Goal: Information Seeking & Learning: Learn about a topic

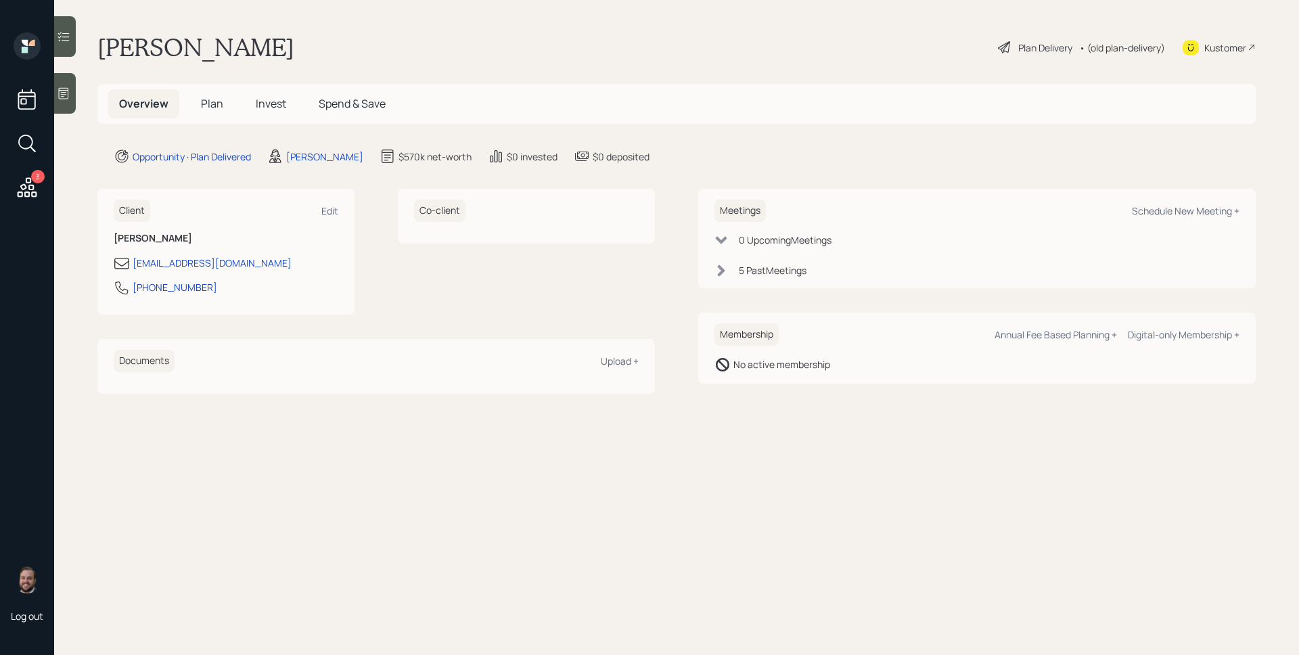
click at [272, 106] on span "Invest" at bounding box center [271, 103] width 30 height 15
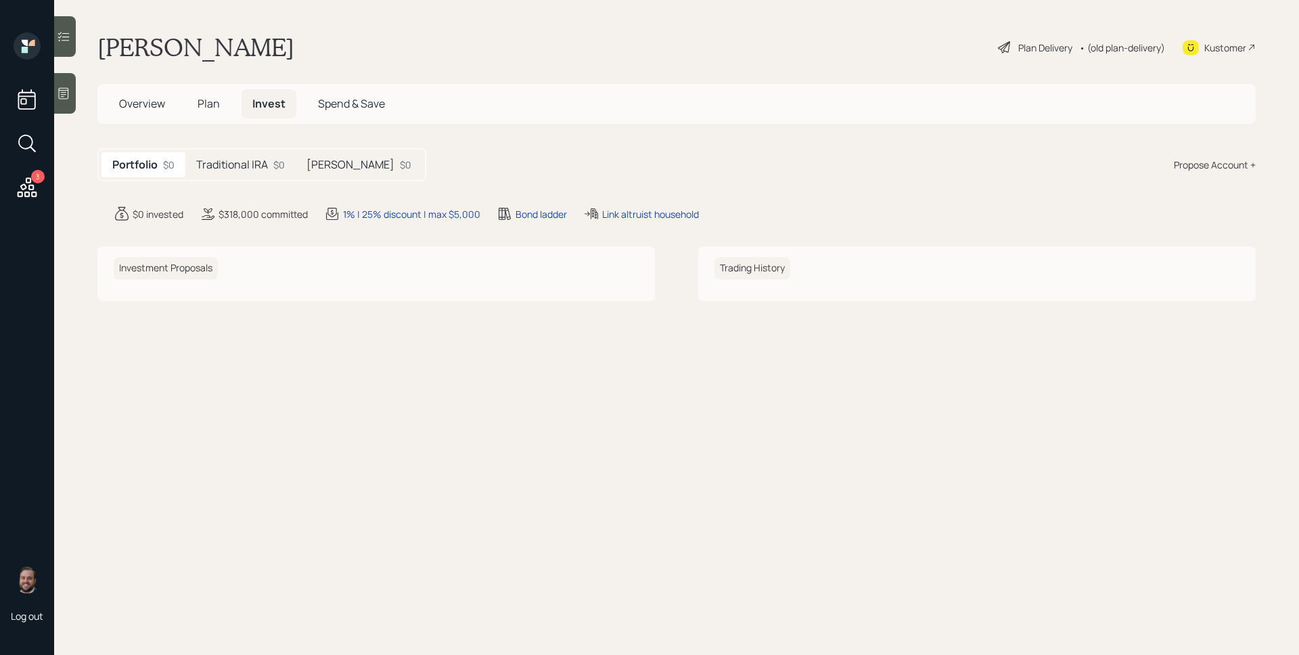
click at [345, 164] on h5 "[PERSON_NAME]" at bounding box center [350, 164] width 88 height 13
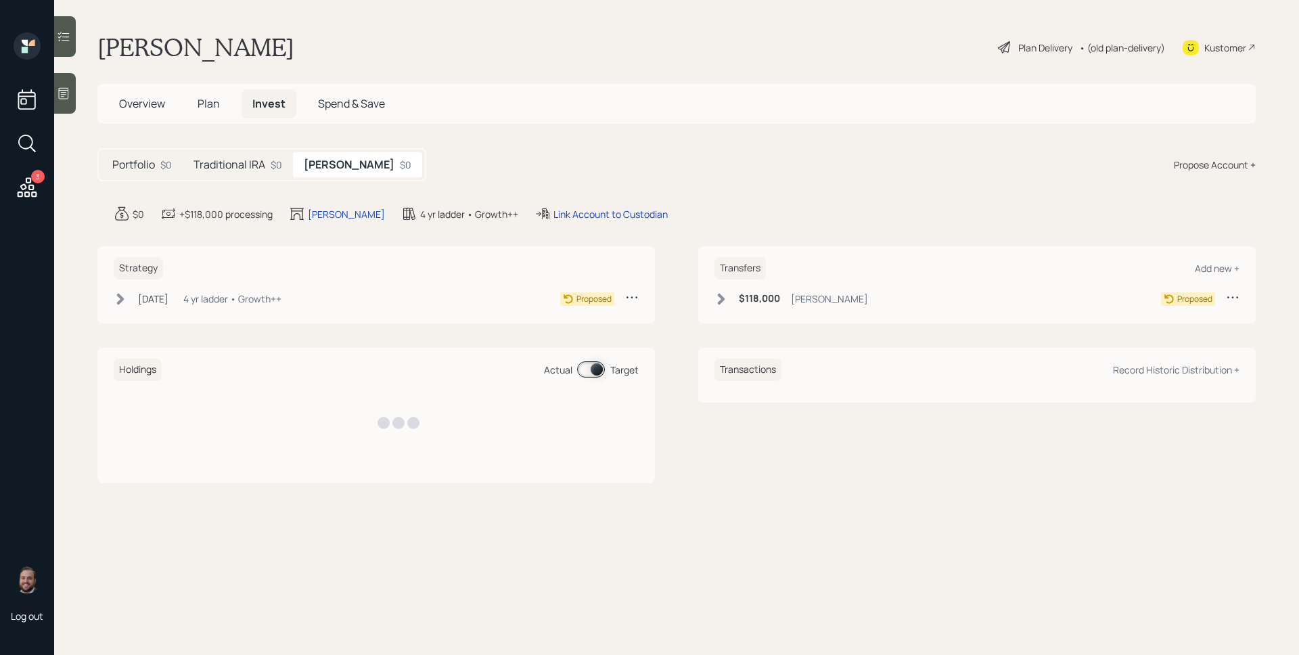
click at [233, 158] on h5 "Traditional IRA" at bounding box center [229, 164] width 72 height 13
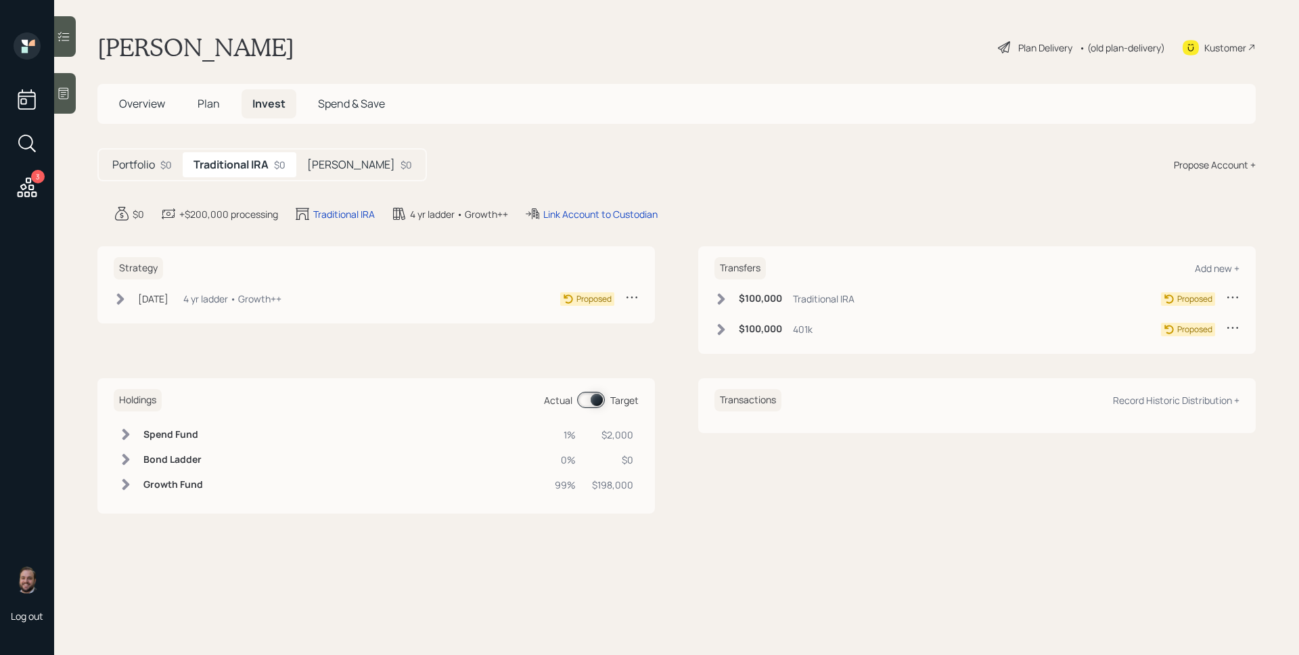
click at [29, 189] on icon at bounding box center [28, 187] width 20 height 20
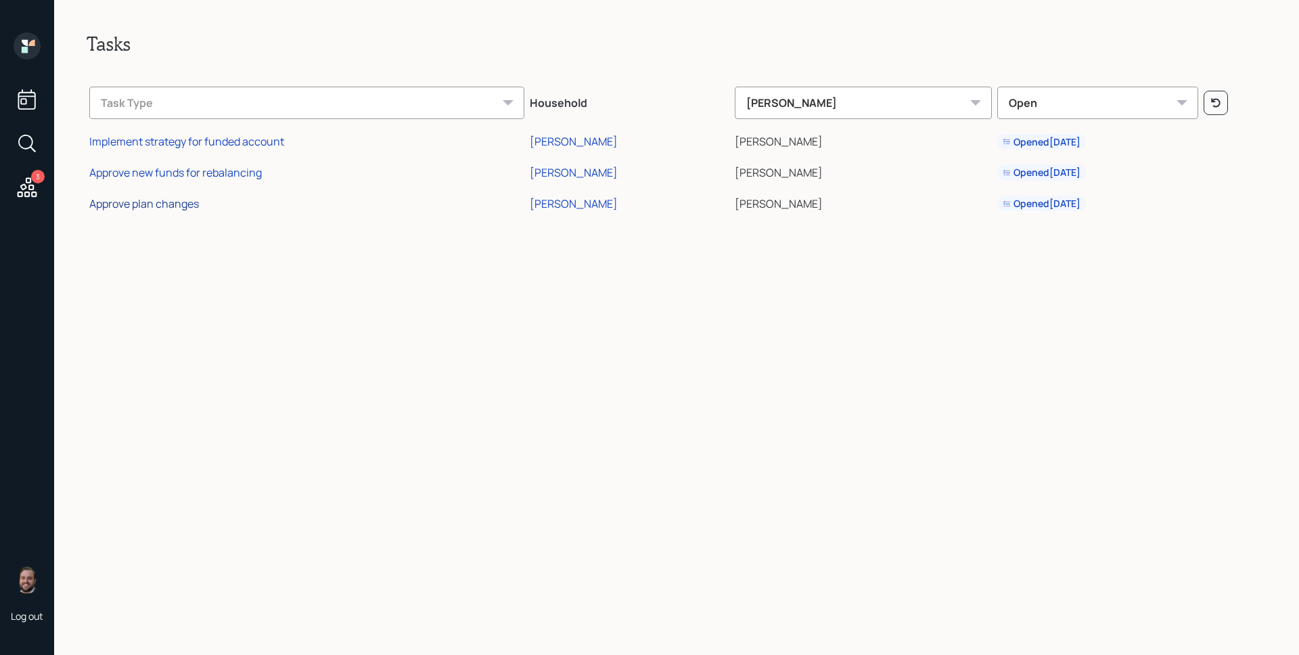
click at [171, 200] on div "Approve plan changes" at bounding box center [144, 203] width 110 height 15
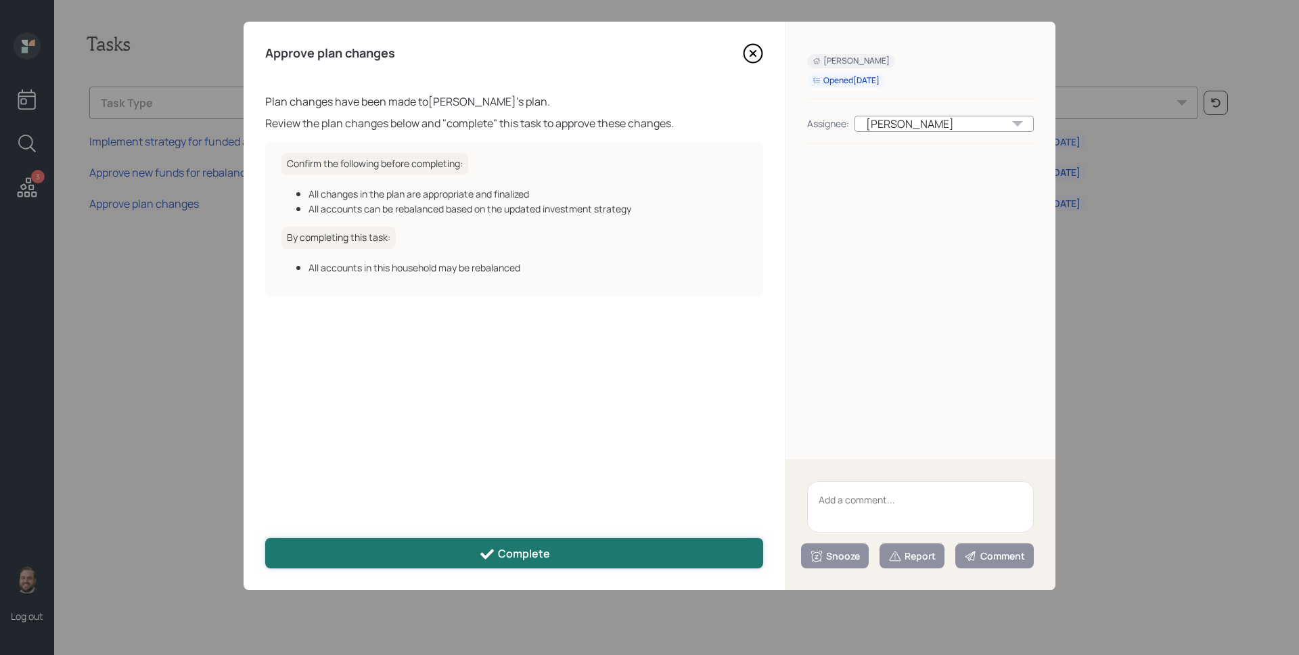
click at [678, 540] on button "Complete" at bounding box center [514, 553] width 498 height 30
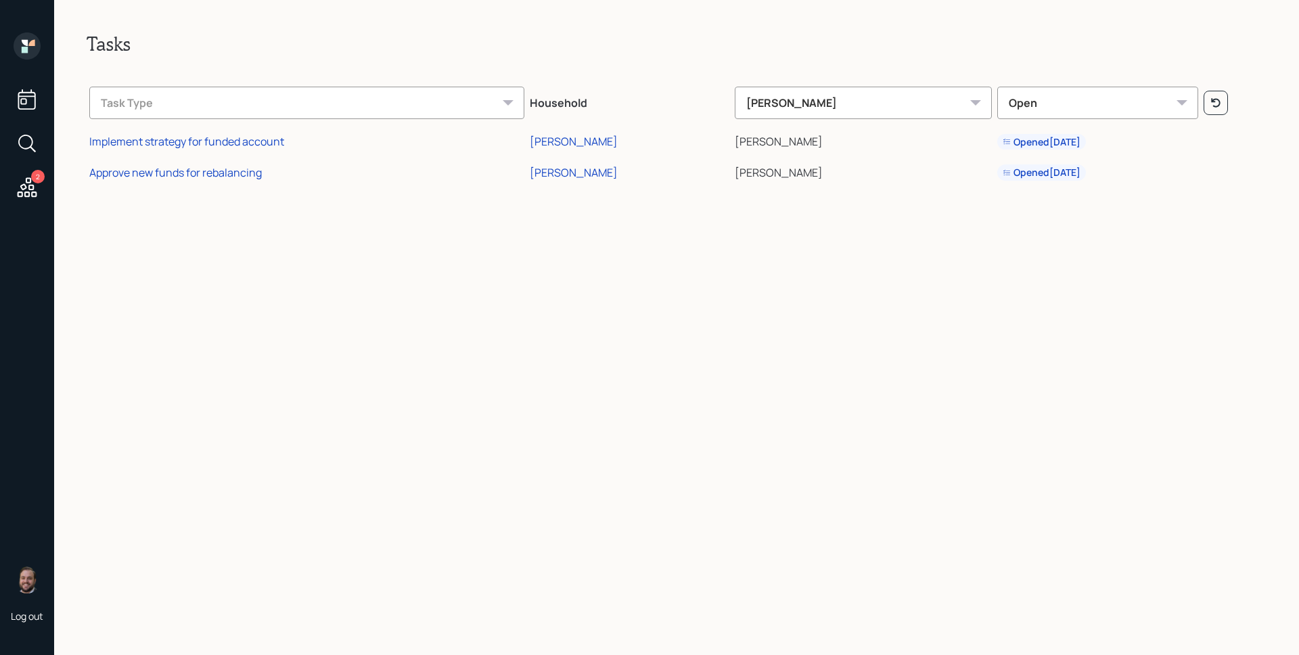
click at [25, 42] on icon at bounding box center [25, 43] width 6 height 6
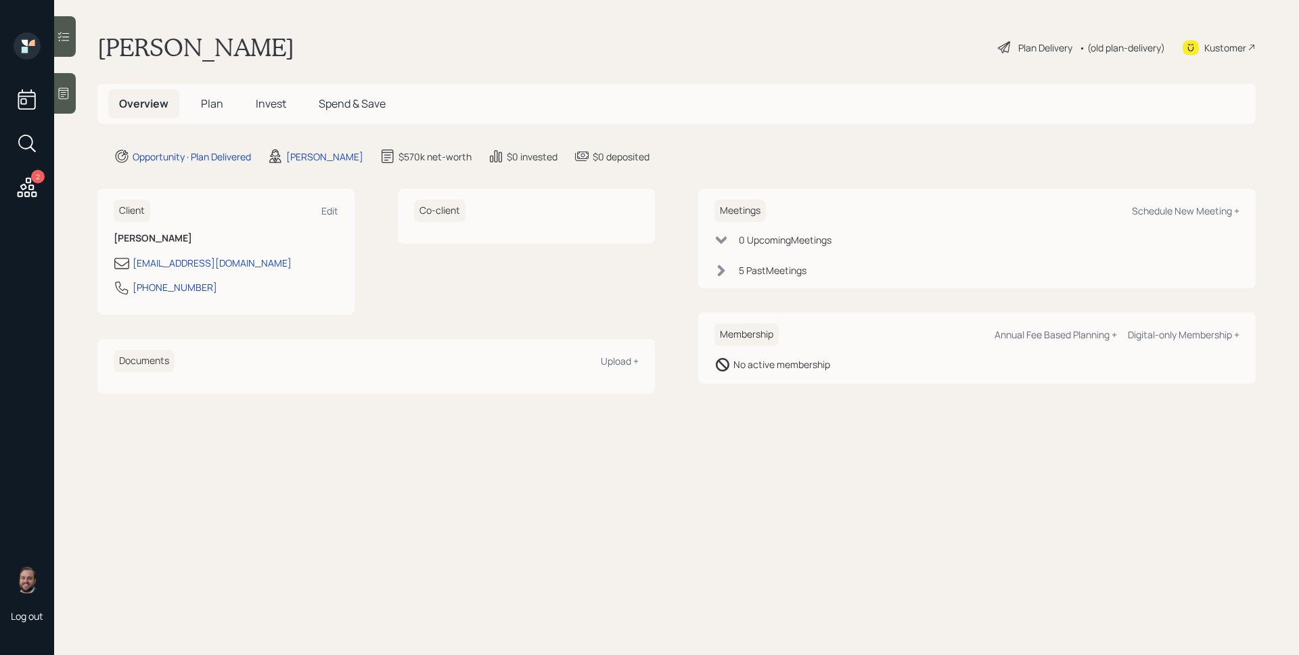
click at [1042, 45] on div "Plan Delivery" at bounding box center [1045, 48] width 54 height 14
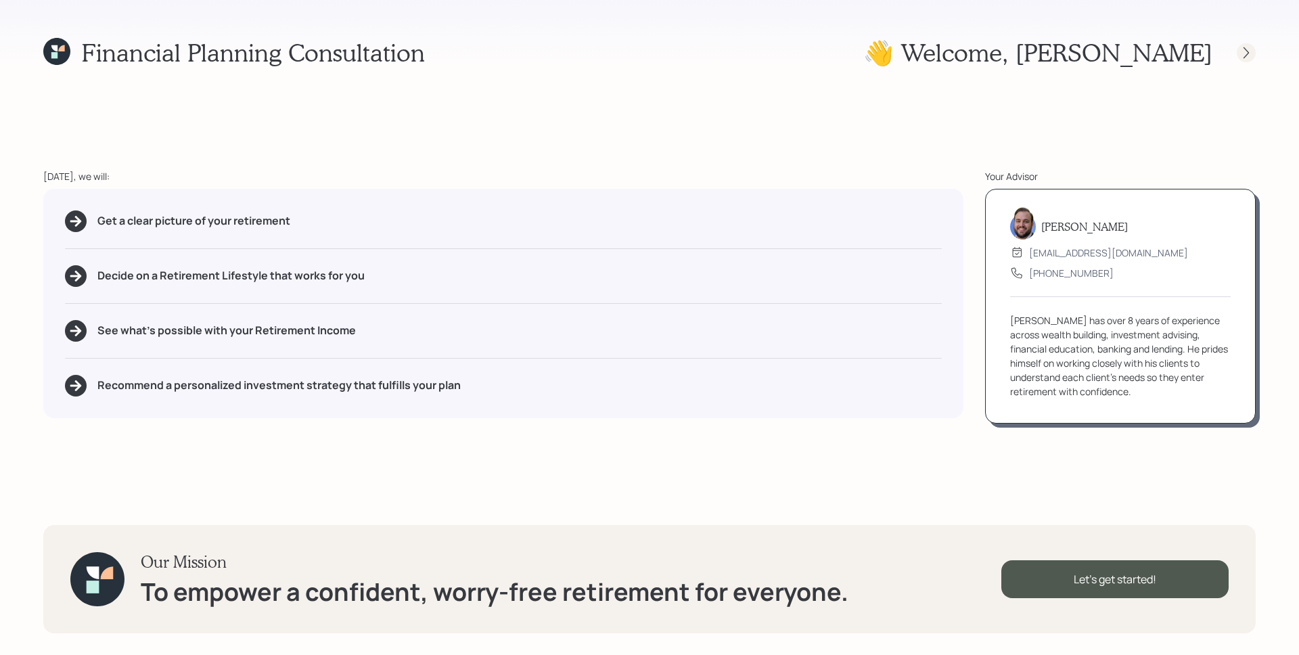
click at [1237, 52] on div at bounding box center [1246, 52] width 19 height 19
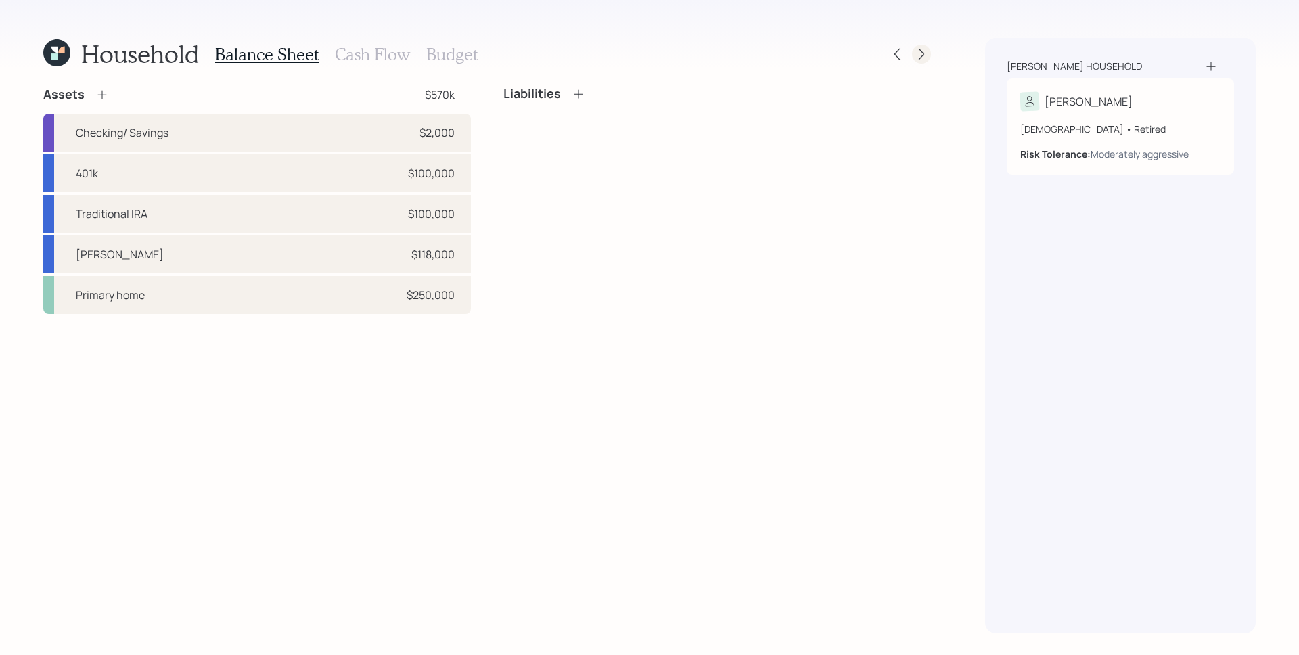
click at [923, 53] on icon at bounding box center [922, 54] width 14 height 14
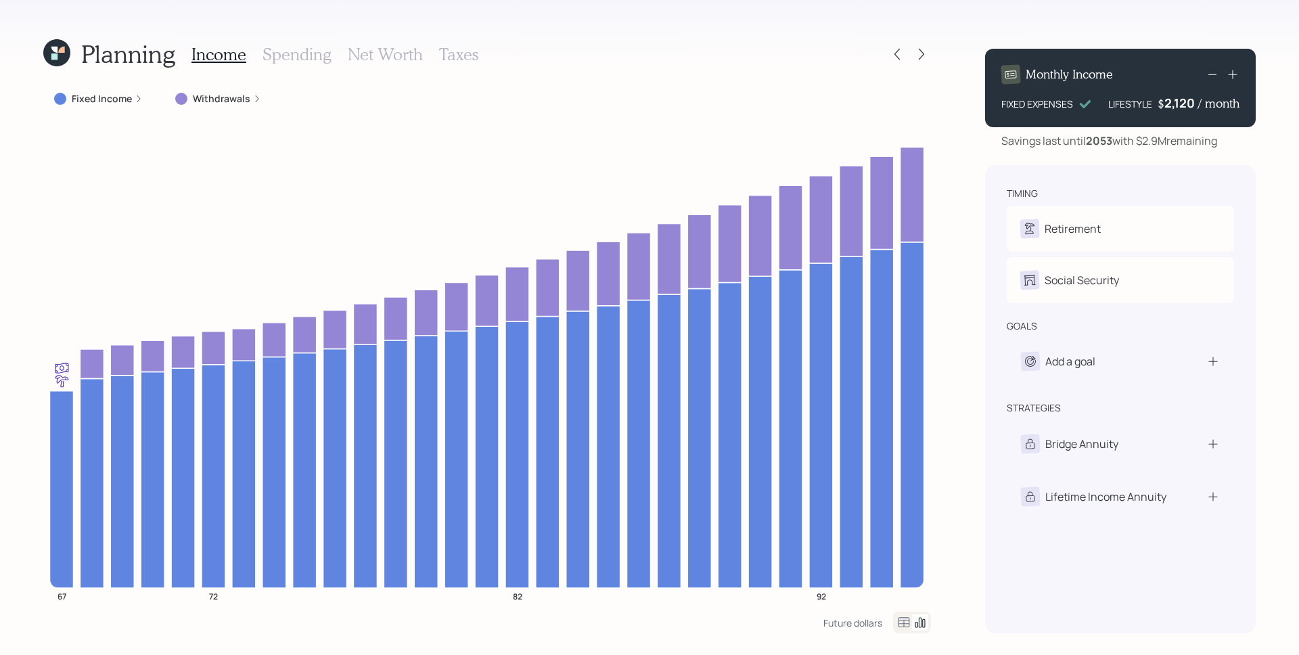
click at [237, 105] on label "Withdrawals" at bounding box center [221, 99] width 57 height 14
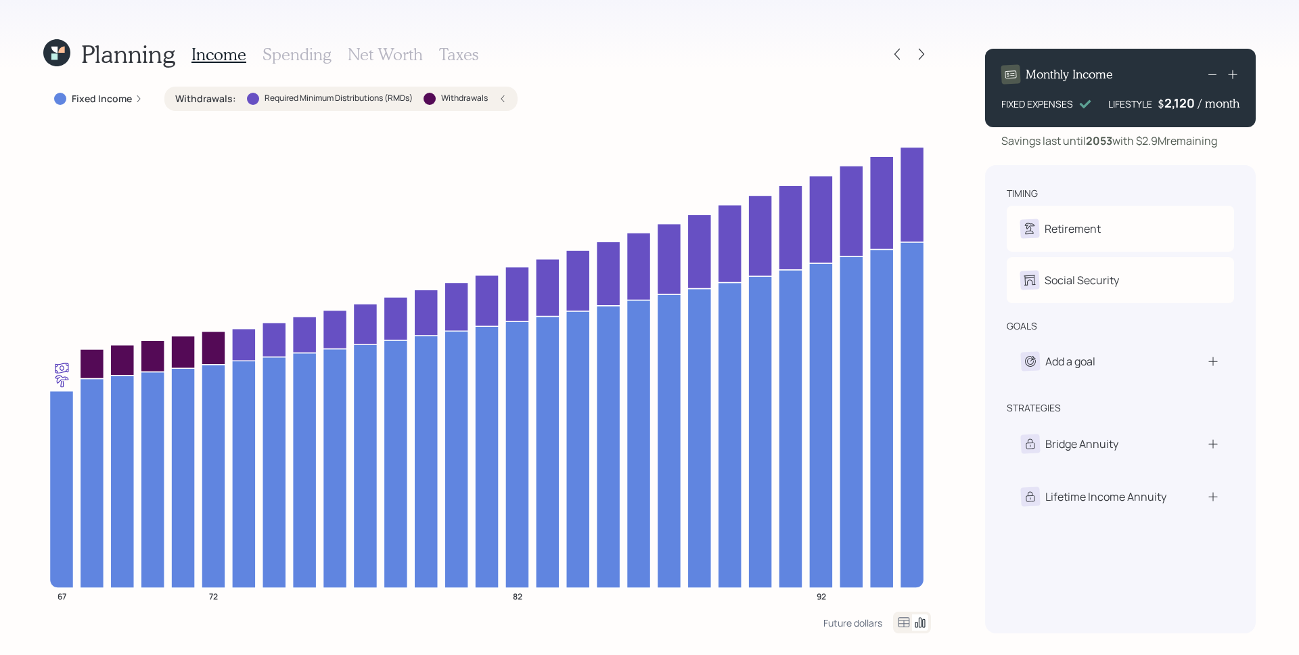
click at [500, 99] on icon at bounding box center [503, 99] width 8 height 8
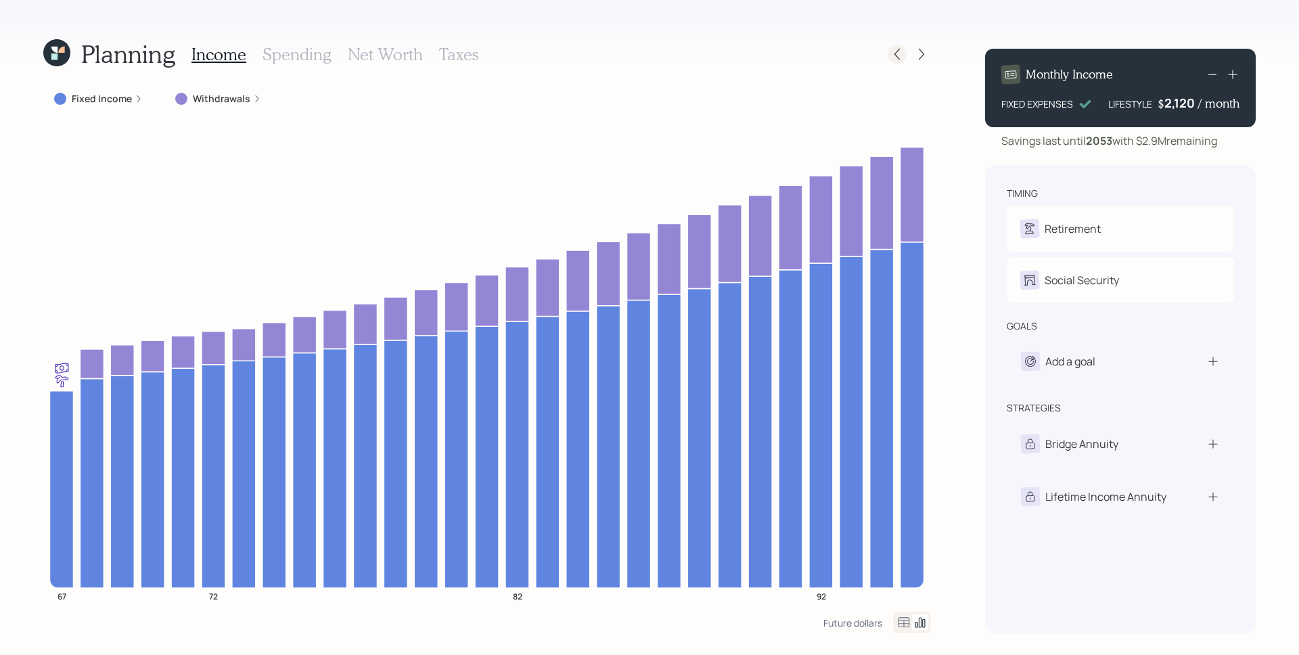
click at [898, 57] on icon at bounding box center [897, 54] width 14 height 14
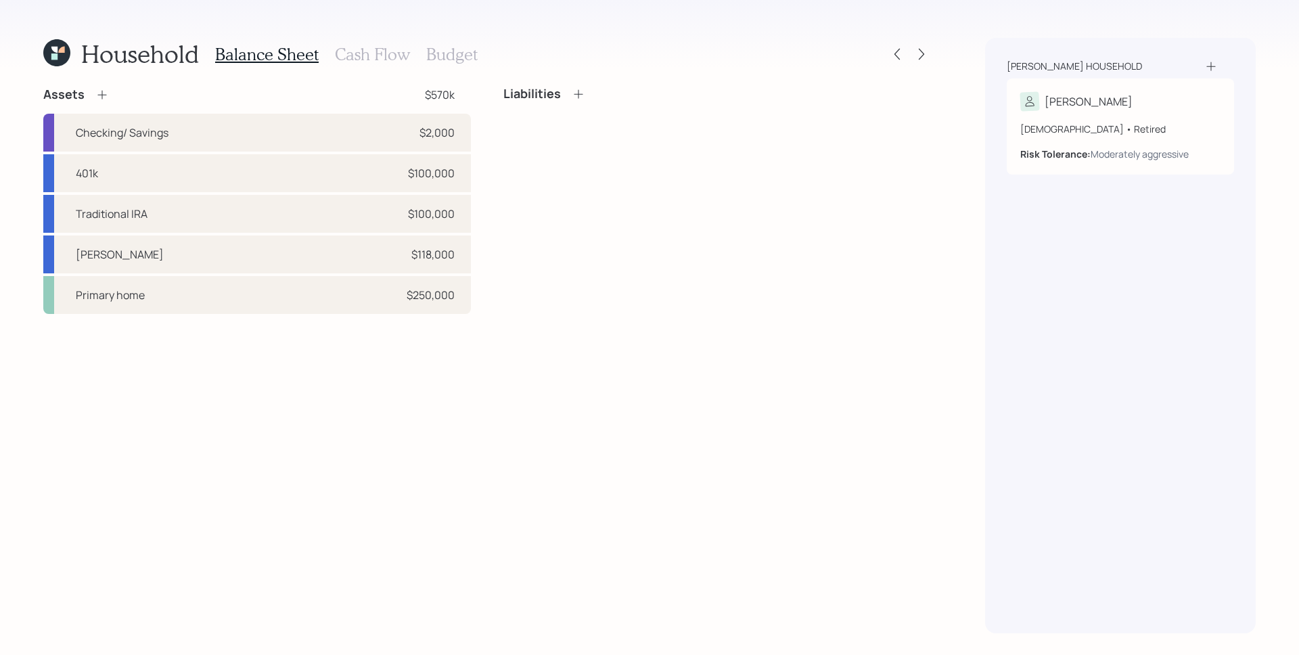
click at [754, 258] on div "Liabilities" at bounding box center [717, 200] width 428 height 227
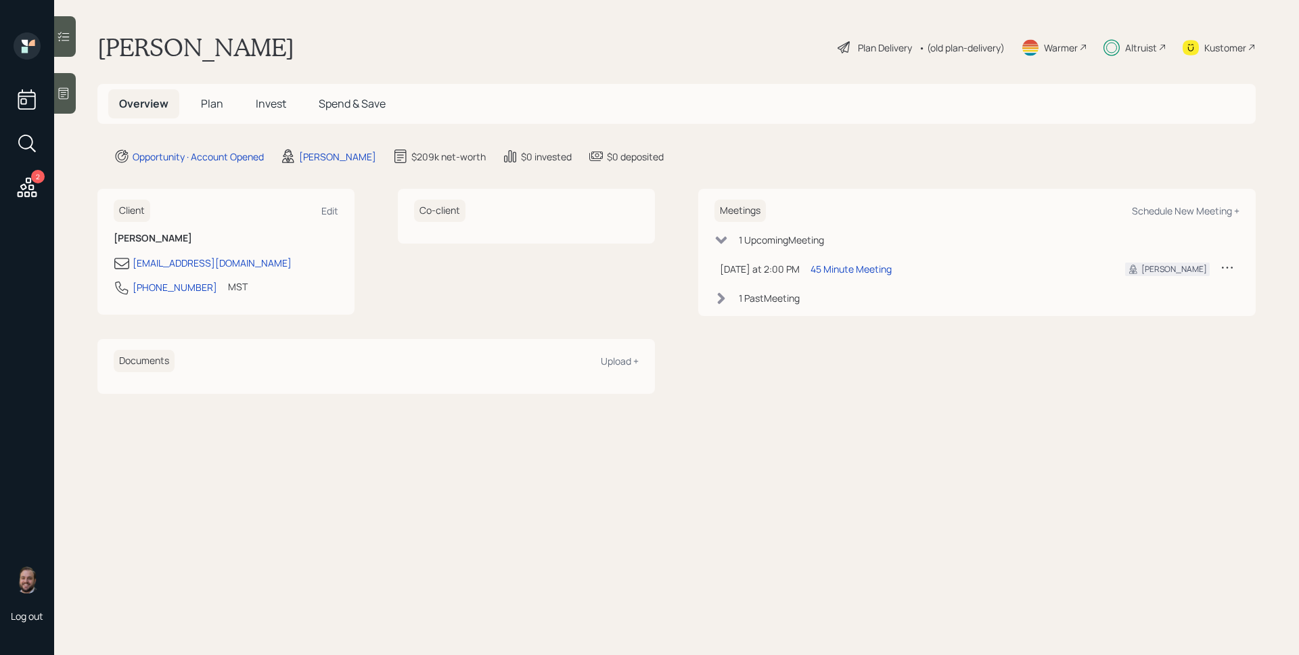
click at [1148, 50] on div "Altruist" at bounding box center [1141, 48] width 32 height 14
